Goal: Complete application form

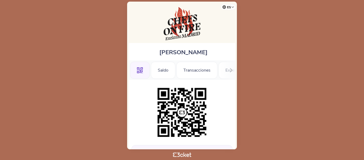
click at [190, 108] on img at bounding box center [182, 112] width 54 height 54
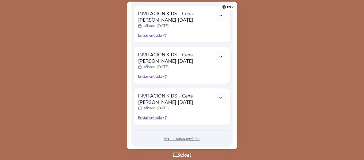
scroll to position [469, 0]
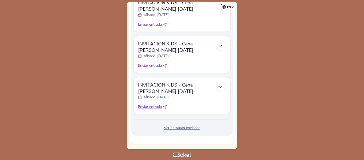
click at [151, 106] on span "Enviar entrada" at bounding box center [150, 106] width 24 height 5
select select "34"
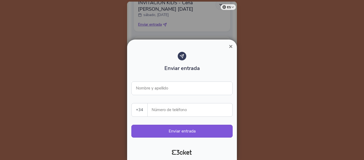
click at [231, 46] on span "×" at bounding box center [231, 46] width 4 height 7
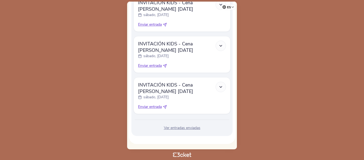
click at [150, 108] on span "Enviar entrada" at bounding box center [150, 106] width 24 height 5
select select "34"
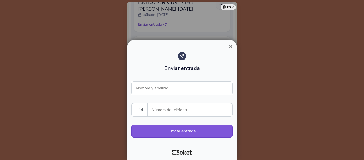
click at [154, 101] on div "Enviar entrada Nombre y apellido +34 Portugal (+351) Spain (+34) Belgium (+32) …" at bounding box center [181, 97] width 101 height 91
click at [154, 92] on input "Nombre y apellido" at bounding box center [181, 88] width 101 height 14
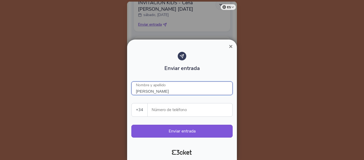
type input "Juan Collado"
click at [160, 109] on input "Número de teléfono" at bounding box center [192, 109] width 80 height 13
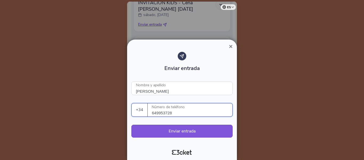
drag, startPoint x: 177, startPoint y: 113, endPoint x: 151, endPoint y: 116, distance: 26.8
click at [151, 116] on div "649953728 Número de teléfono" at bounding box center [190, 109] width 85 height 13
type input "649953728"
click at [185, 129] on button "Enviar entrada" at bounding box center [181, 130] width 101 height 13
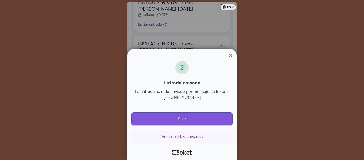
click at [184, 120] on button "Salir" at bounding box center [181, 118] width 101 height 13
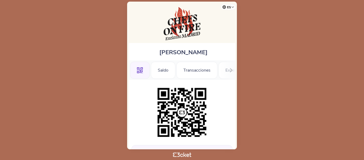
click at [227, 109] on div at bounding box center [181, 112] width 101 height 54
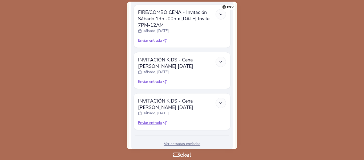
scroll to position [428, 0]
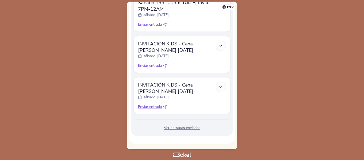
click at [144, 106] on span "Enviar entrada" at bounding box center [150, 106] width 24 height 5
select select "34"
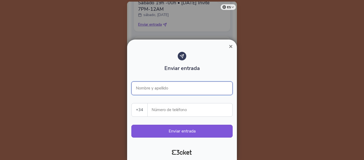
click at [156, 87] on input "Nombre y apellido" at bounding box center [181, 88] width 101 height 14
type input "Tristan"
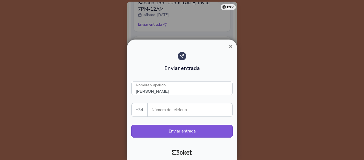
click at [156, 111] on input "Número de teléfono" at bounding box center [192, 109] width 80 height 13
paste input "649953728"
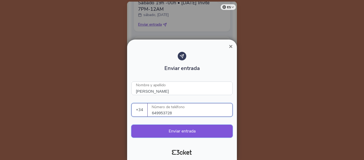
type input "649953728"
click at [179, 128] on button "Enviar entrada" at bounding box center [181, 130] width 101 height 13
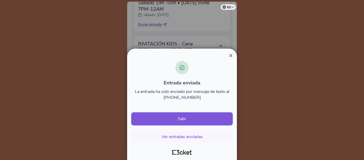
click at [175, 118] on button "Salir" at bounding box center [181, 118] width 101 height 13
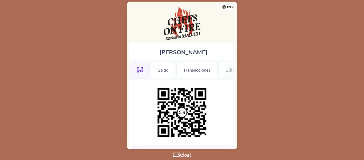
click at [228, 100] on div at bounding box center [181, 112] width 101 height 54
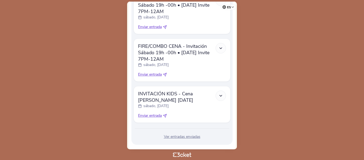
scroll to position [387, 0]
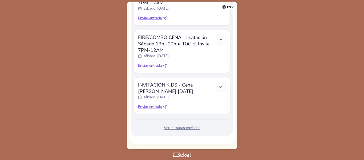
click at [150, 107] on span "Enviar entrada" at bounding box center [150, 106] width 24 height 5
select select "34"
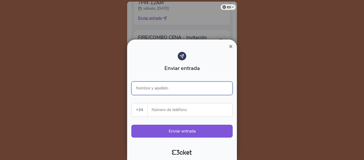
click at [159, 91] on input "Nombre y apellido" at bounding box center [181, 88] width 101 height 14
type input "Alba"
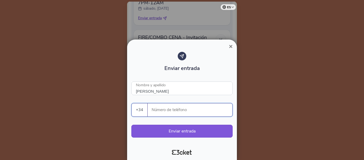
click at [163, 113] on input "Número de teléfono" at bounding box center [192, 109] width 80 height 13
paste input "649953728"
type input "649953728"
click at [171, 131] on button "Enviar entrada" at bounding box center [181, 130] width 101 height 13
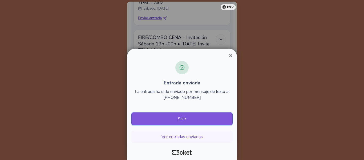
click at [181, 117] on button "Salir" at bounding box center [181, 118] width 101 height 13
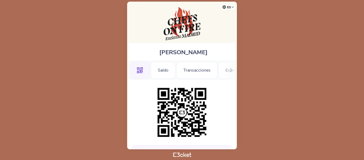
click at [230, 34] on div "Maria Blazquez .st0{fill-rule:evenodd;clip-rule:evenodd;} Saldo Transacciones E…" at bounding box center [182, 75] width 110 height 147
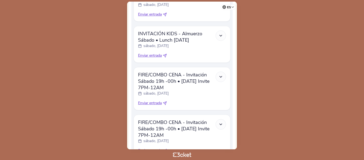
scroll to position [197, 0]
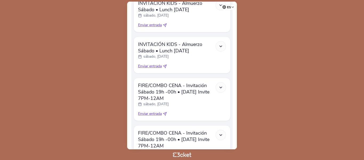
click at [303, 79] on body "es Português (Portugal) English Español Catalan Français Maria Blazquez .st0{fi…" at bounding box center [182, 79] width 360 height 155
click at [312, 51] on body "es Português (Portugal) English Español Catalan Français Maria Blazquez .st0{fi…" at bounding box center [182, 79] width 360 height 155
click at [271, 100] on body "es Português (Portugal) English Español Catalan Français Maria Blazquez .st0{fi…" at bounding box center [182, 79] width 360 height 155
click at [275, 87] on body "es Português (Portugal) English Español Catalan Français Maria Blazquez .st0{fi…" at bounding box center [182, 79] width 360 height 155
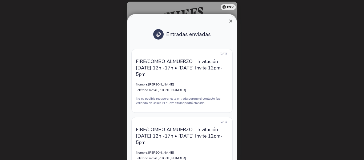
scroll to position [2194, 0]
